Goal: Transaction & Acquisition: Obtain resource

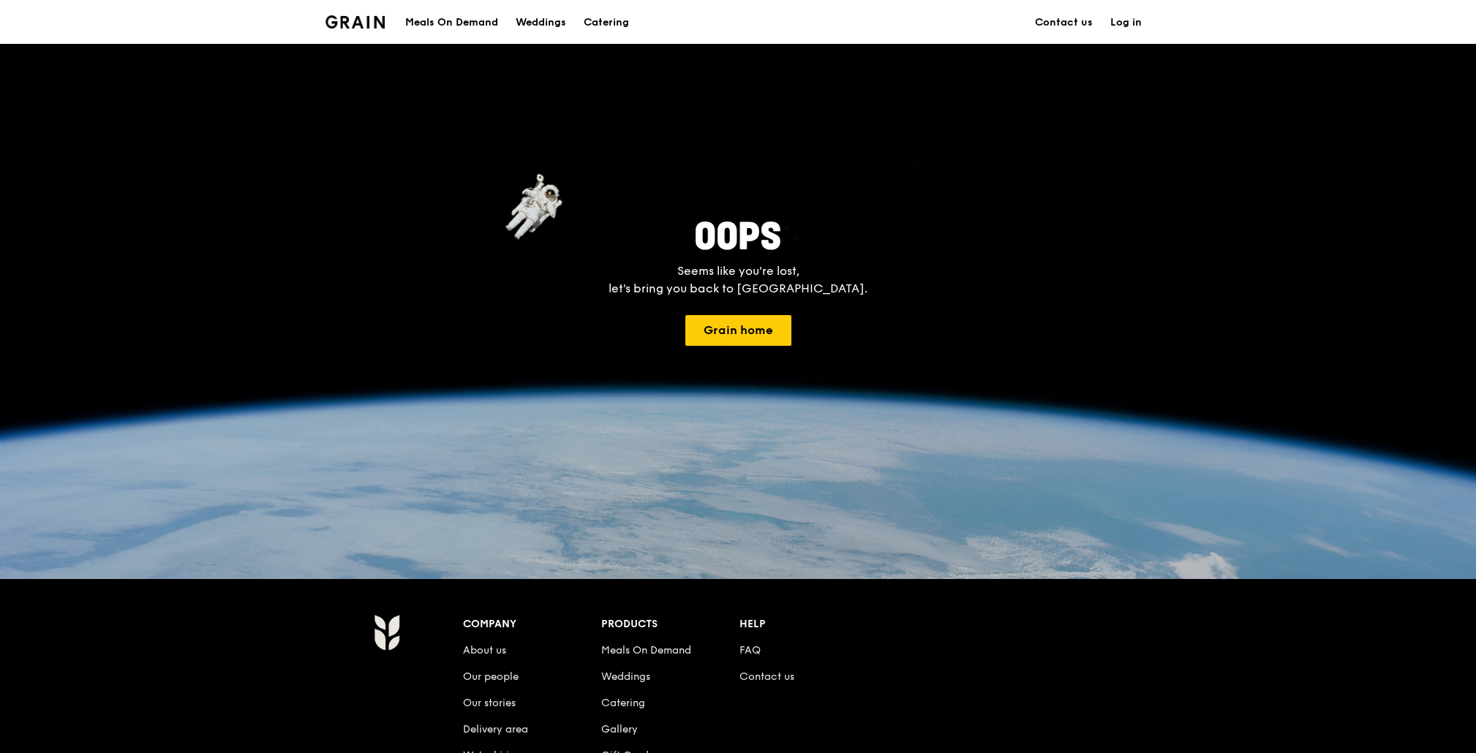
scroll to position [20, 0]
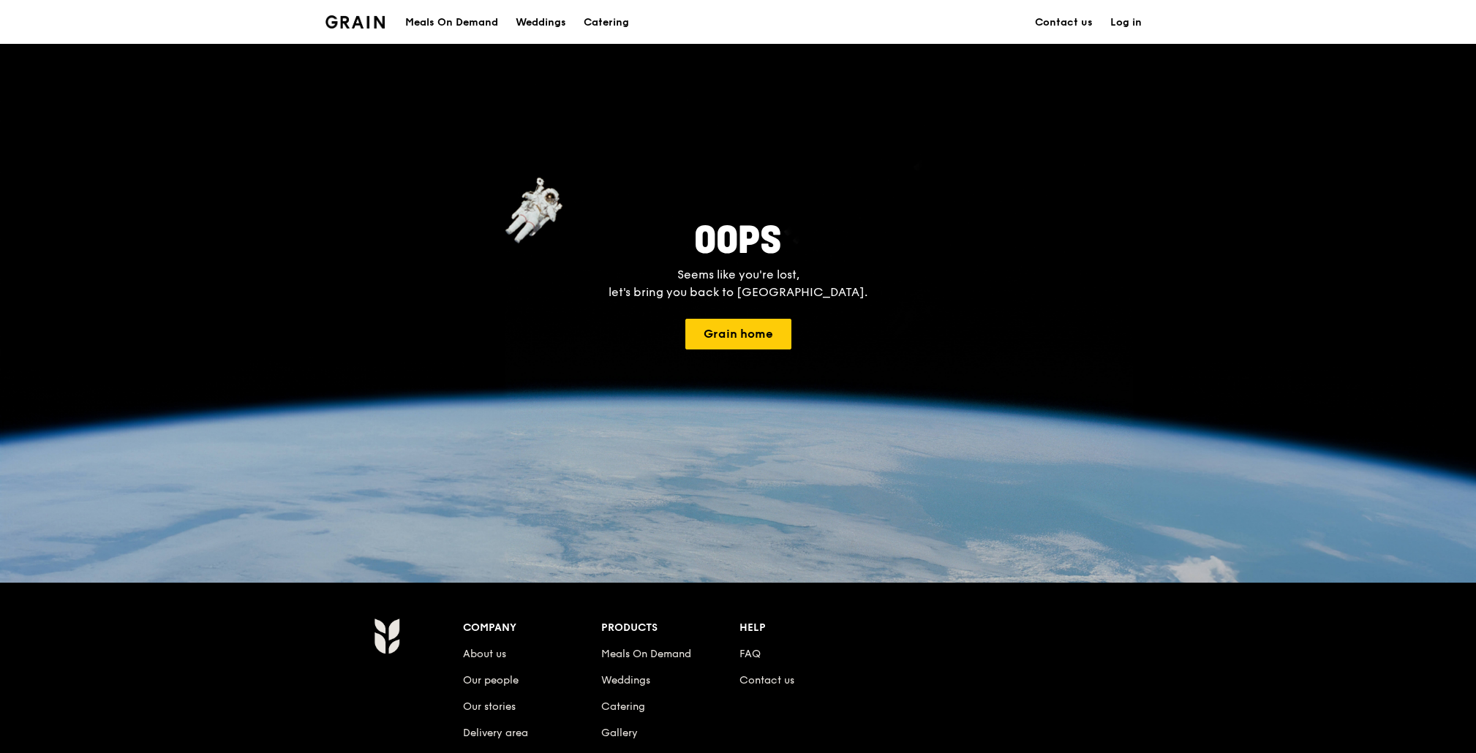
click at [362, 20] on img at bounding box center [354, 21] width 59 height 13
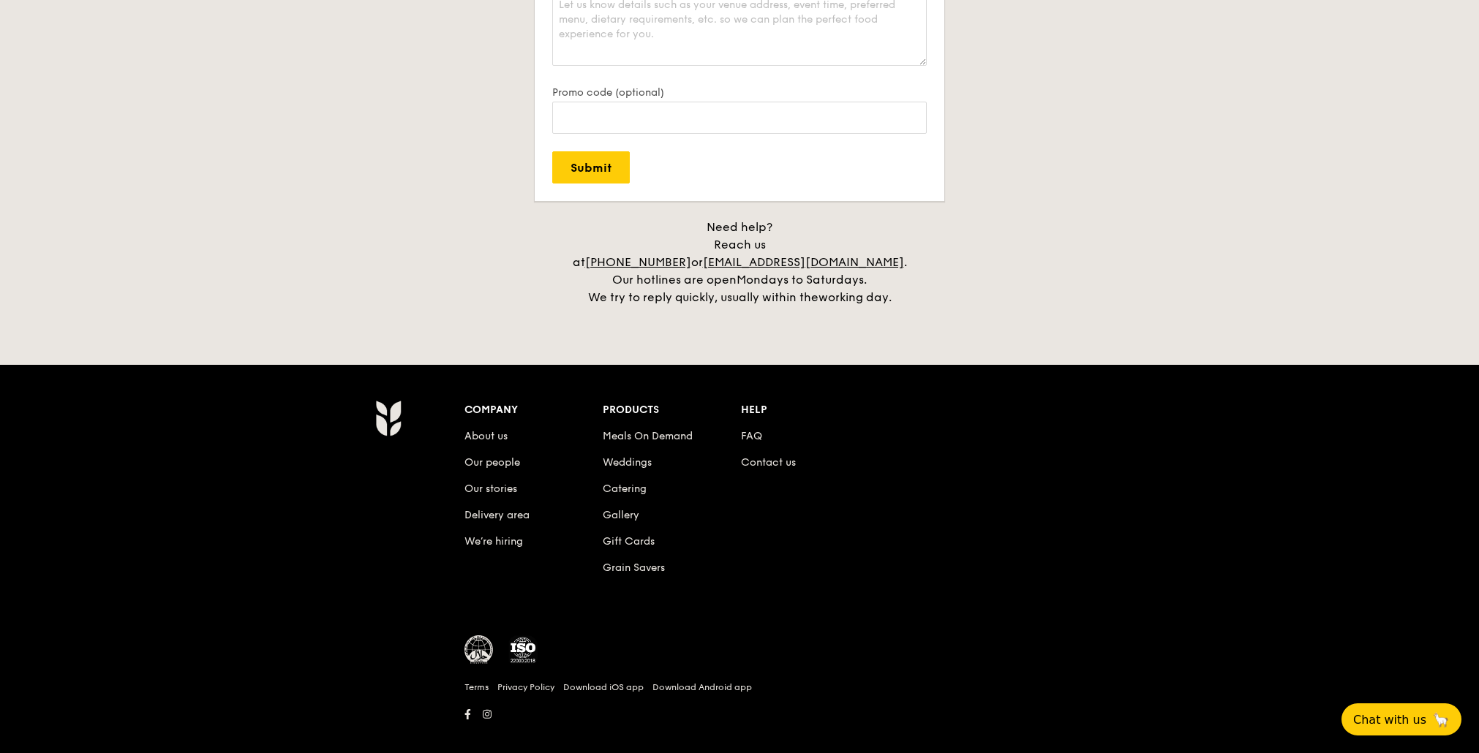
scroll to position [3211, 0]
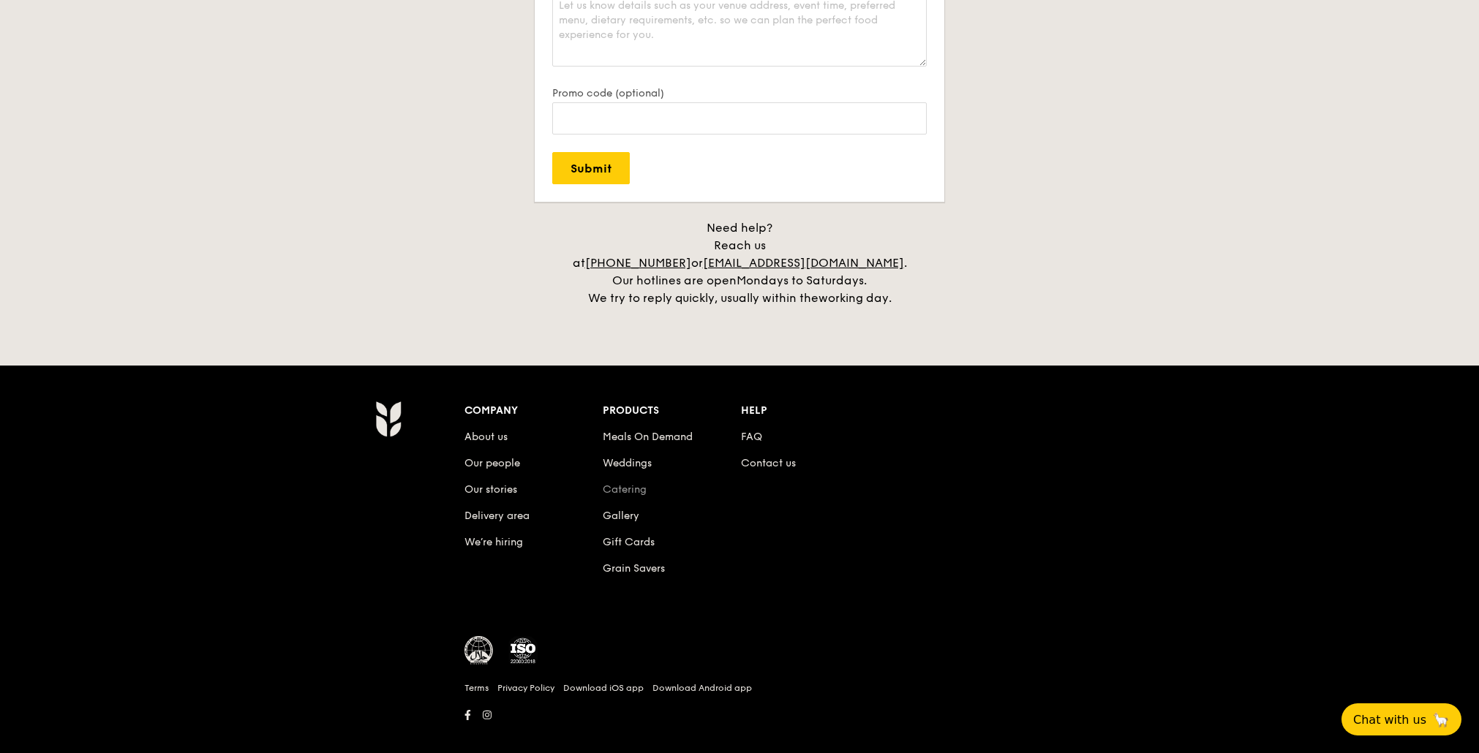
click at [630, 483] on link "Catering" at bounding box center [625, 489] width 44 height 12
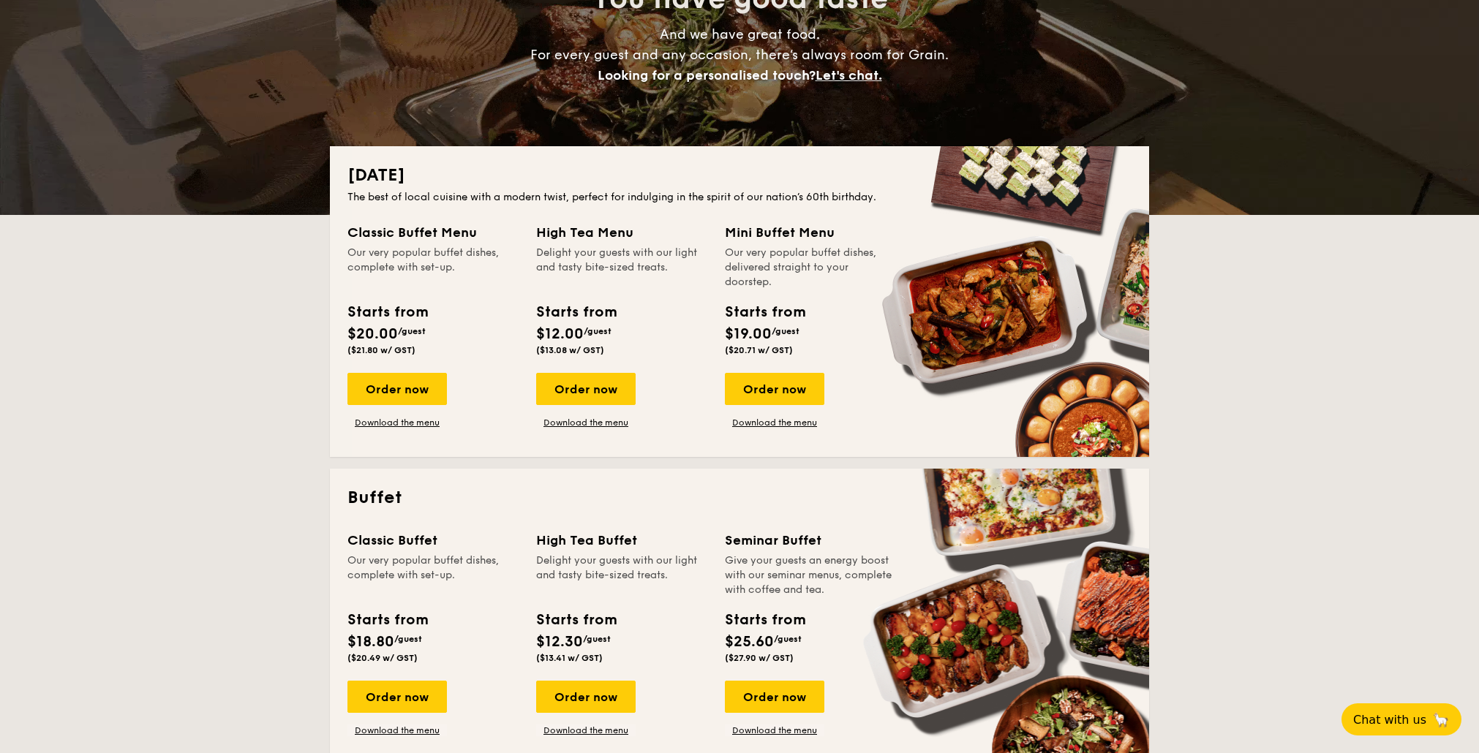
scroll to position [233, 0]
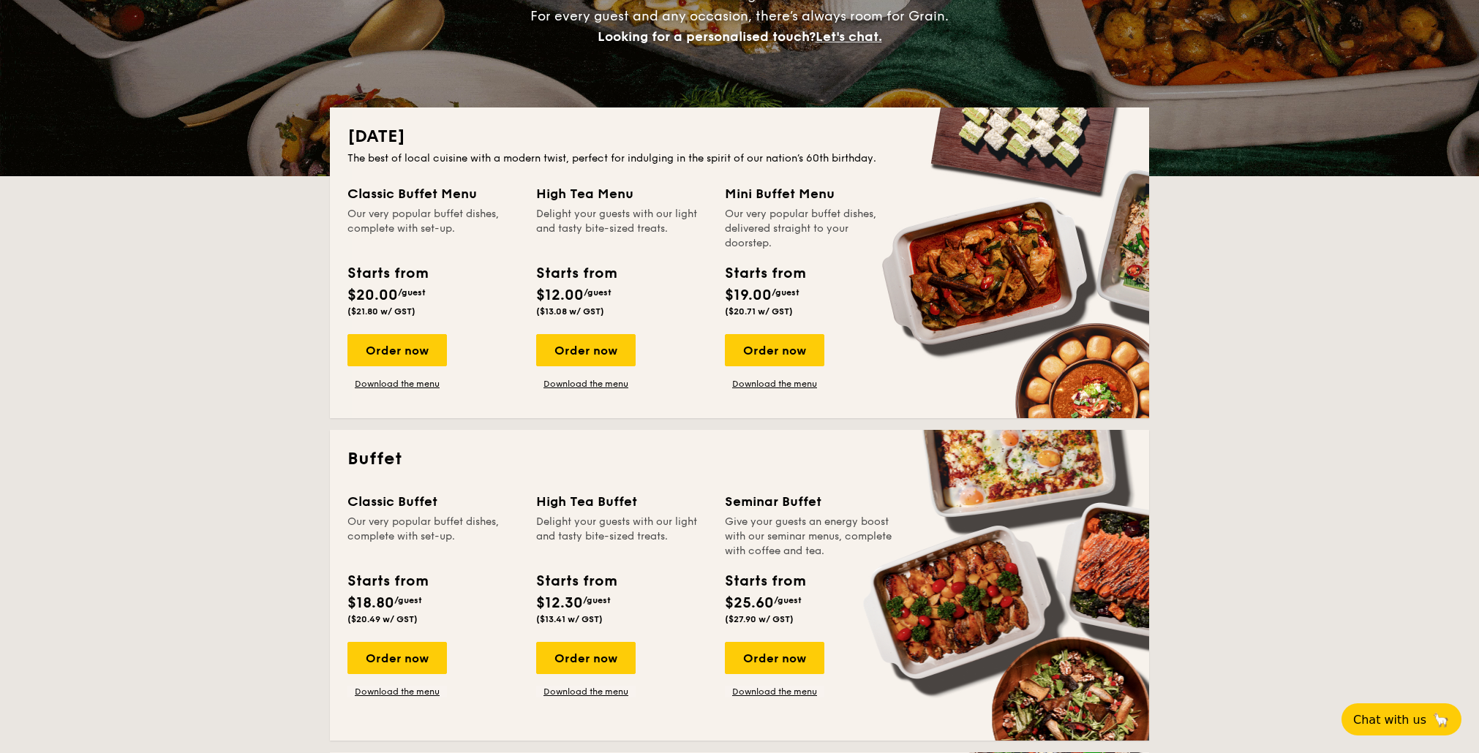
click at [381, 456] on h2 "Buffet" at bounding box center [739, 459] width 784 height 23
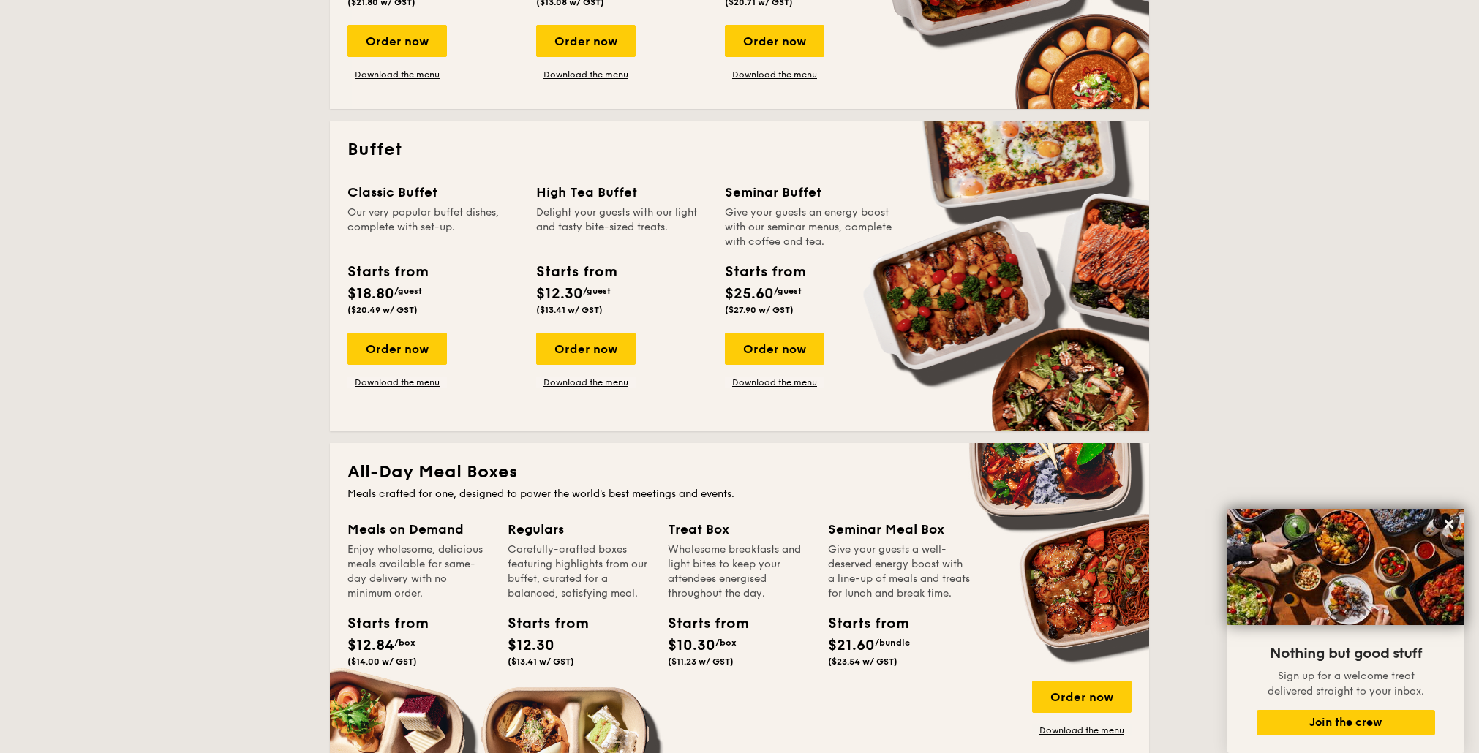
scroll to position [535, 0]
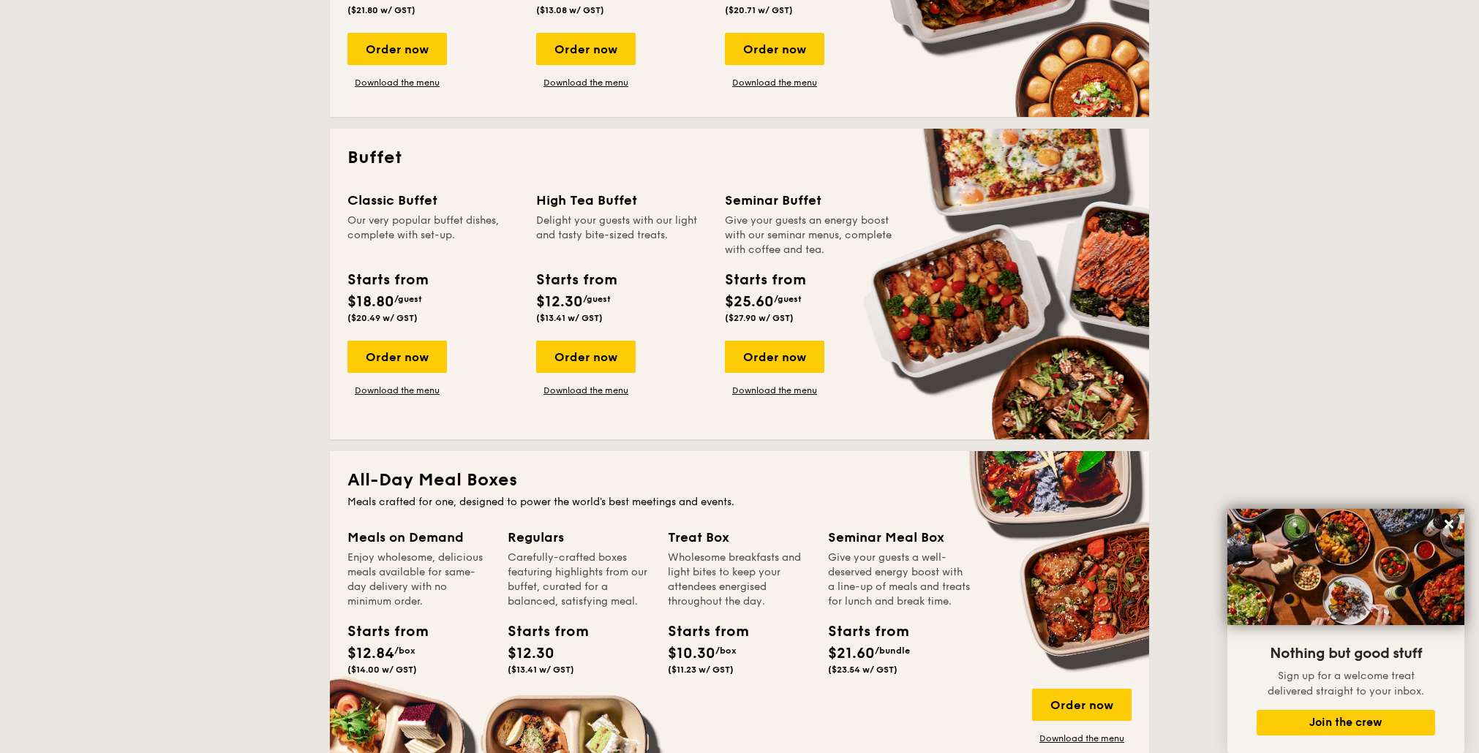
click at [399, 396] on div "Classic Buffet Our very popular buffet dishes, complete with set-up. Starts fro…" at bounding box center [739, 306] width 784 height 232
click at [399, 391] on link "Download the menu" at bounding box center [396, 391] width 99 height 12
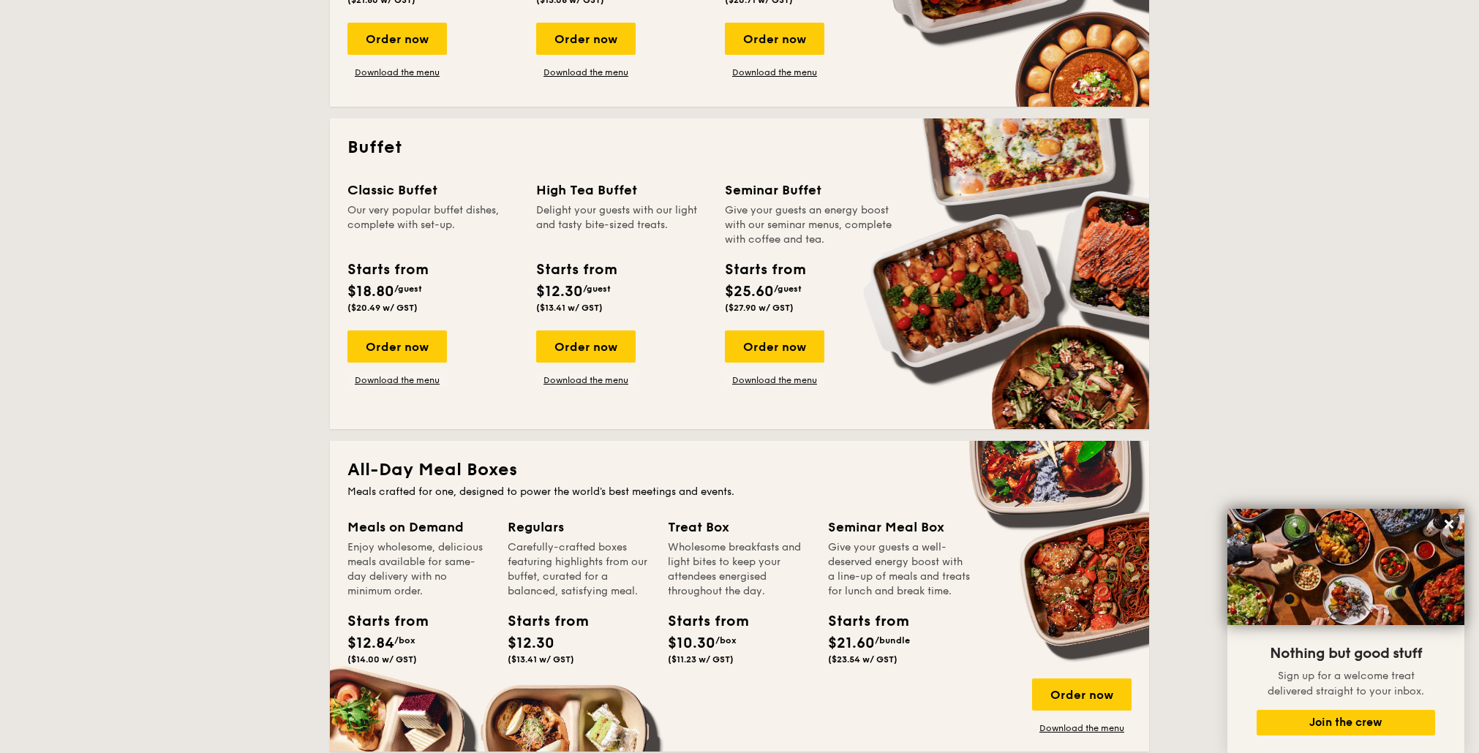
scroll to position [546, 0]
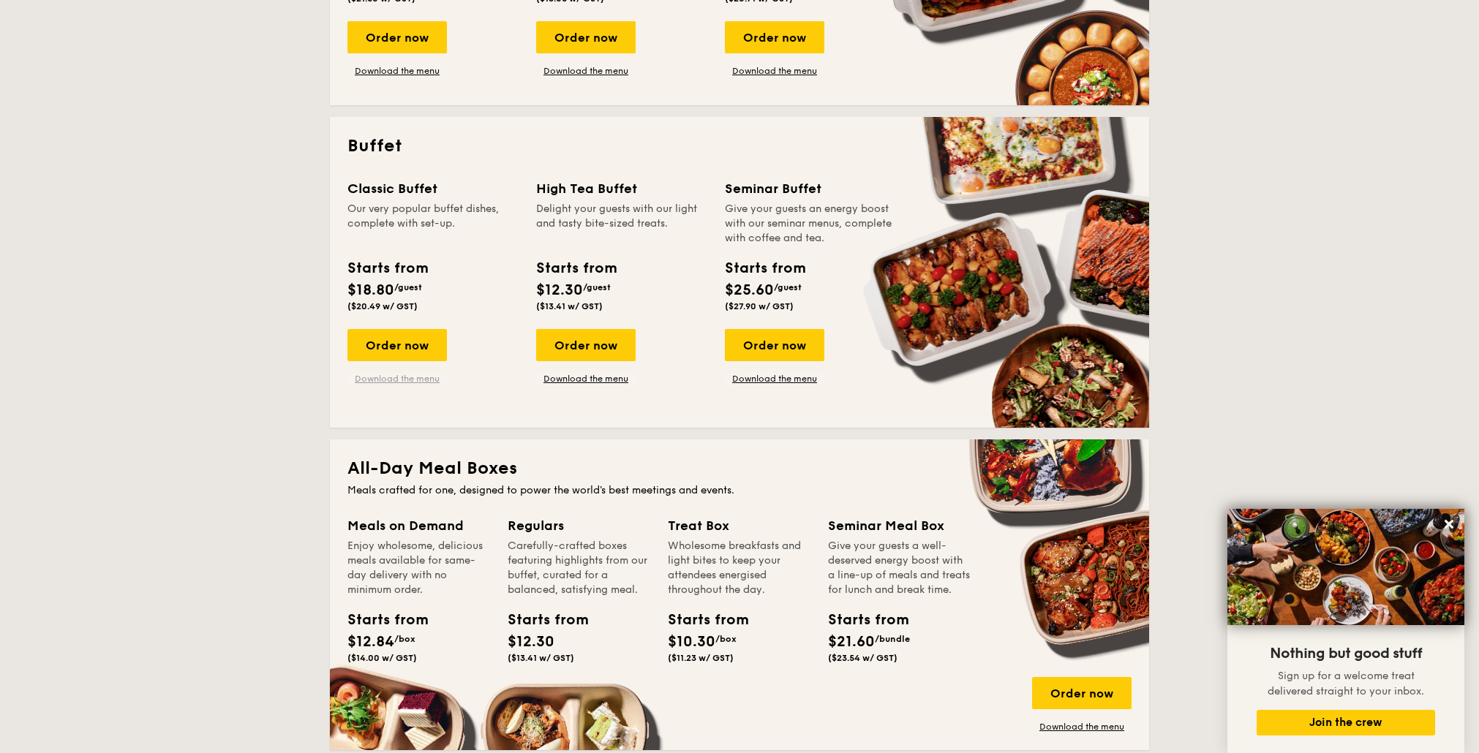
click at [396, 382] on link "Download the menu" at bounding box center [396, 379] width 99 height 12
